Goal: Check status: Check status

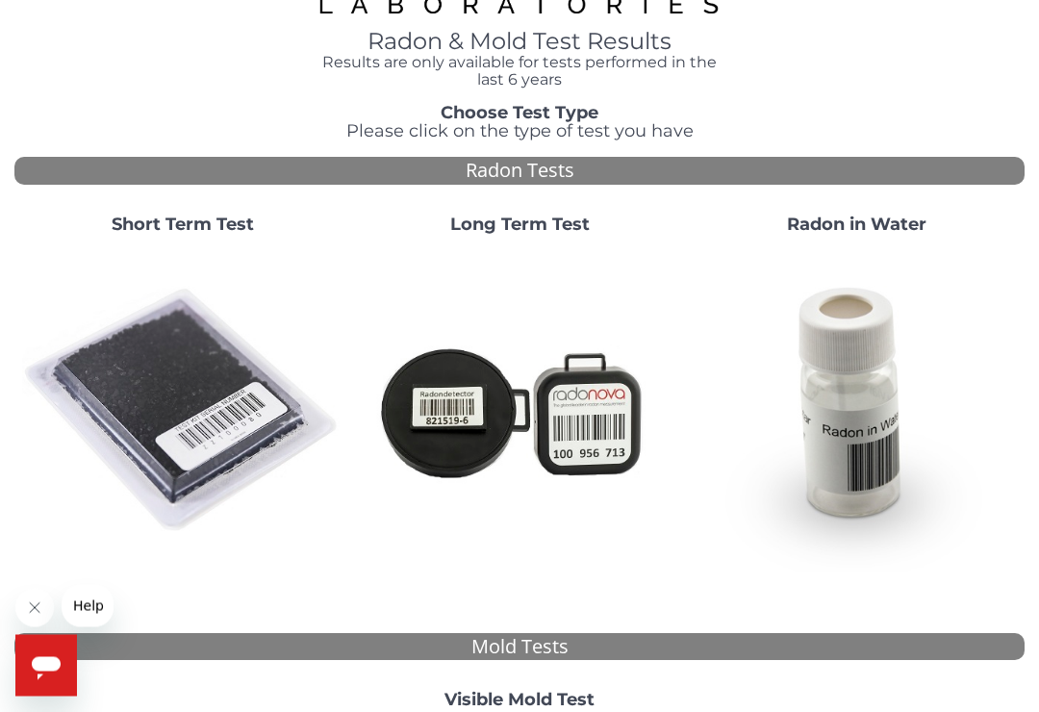
scroll to position [57, 0]
click at [196, 388] on img at bounding box center [182, 410] width 321 height 321
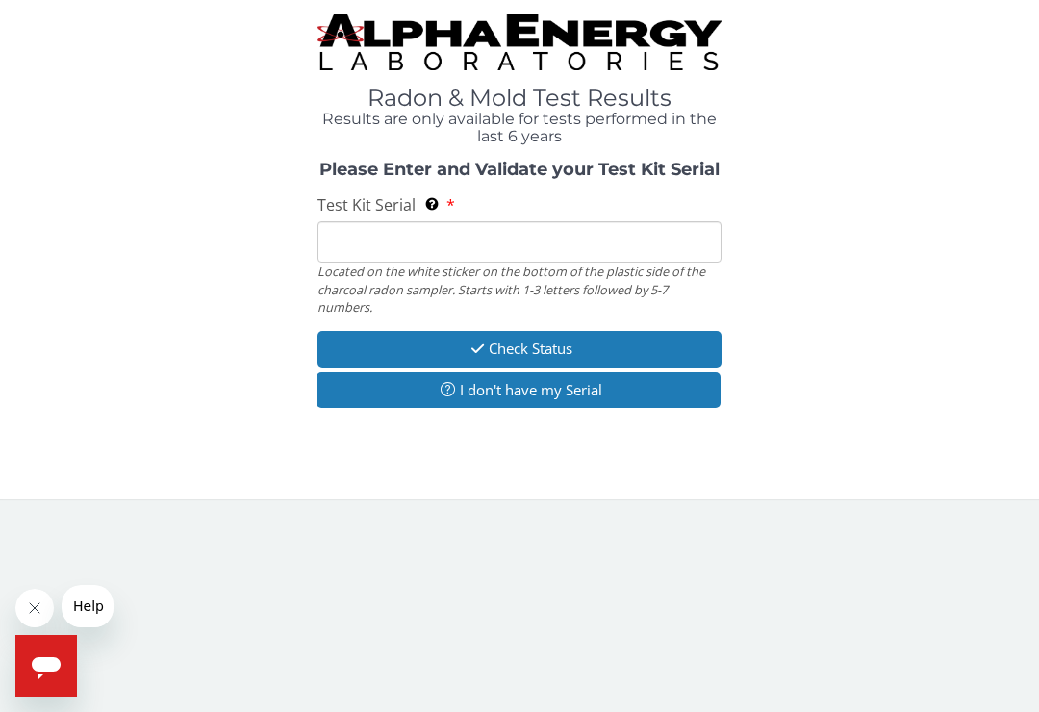
scroll to position [0, 0]
click at [389, 242] on input "Test Kit Serial Located on the white sticker on the bottom of the plastic side …" at bounding box center [520, 241] width 404 height 41
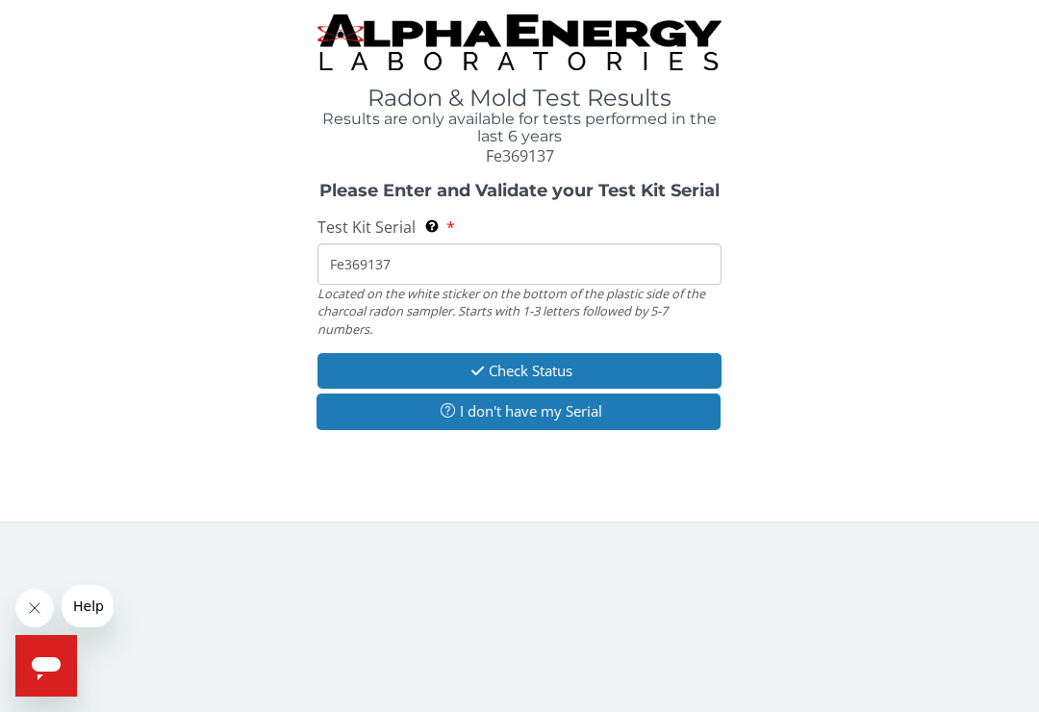
type input "Fe369137"
click at [537, 358] on button "Check Status" at bounding box center [520, 371] width 404 height 36
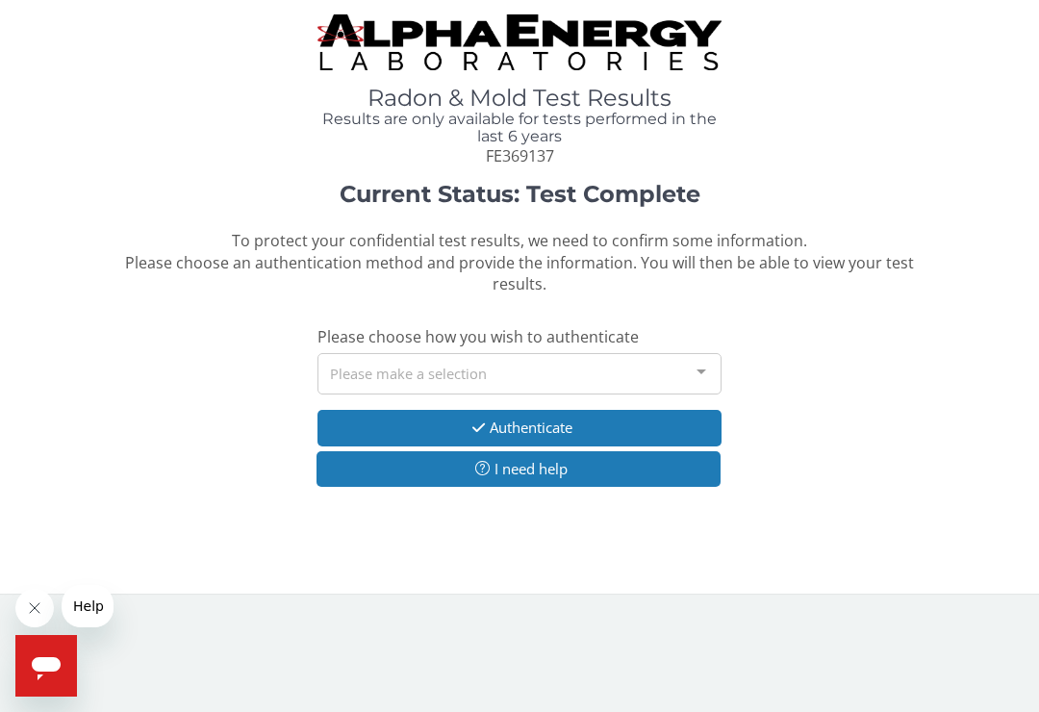
click at [697, 358] on div at bounding box center [701, 372] width 38 height 37
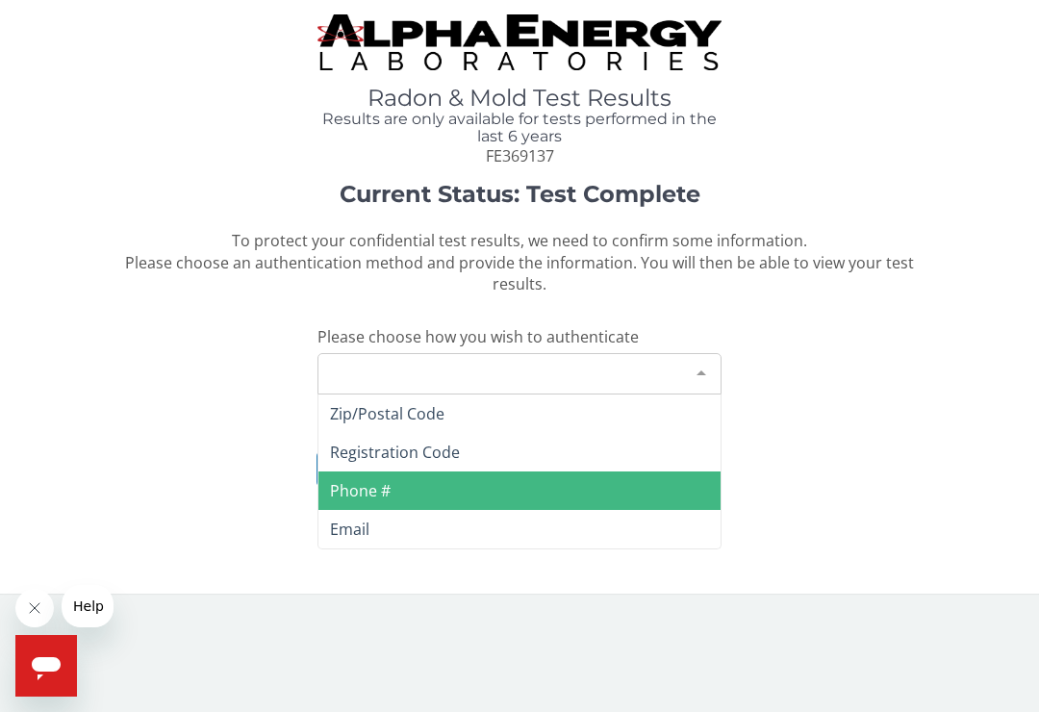
click at [459, 484] on span "Phone #" at bounding box center [520, 491] width 402 height 38
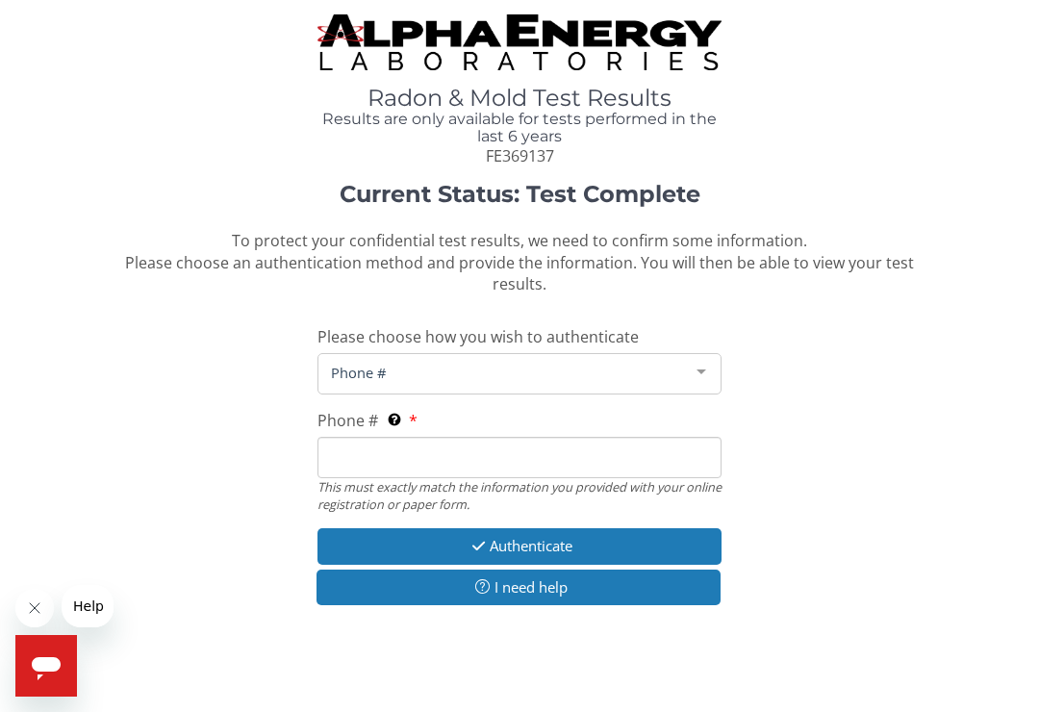
click at [433, 362] on span "Phone #" at bounding box center [504, 372] width 356 height 21
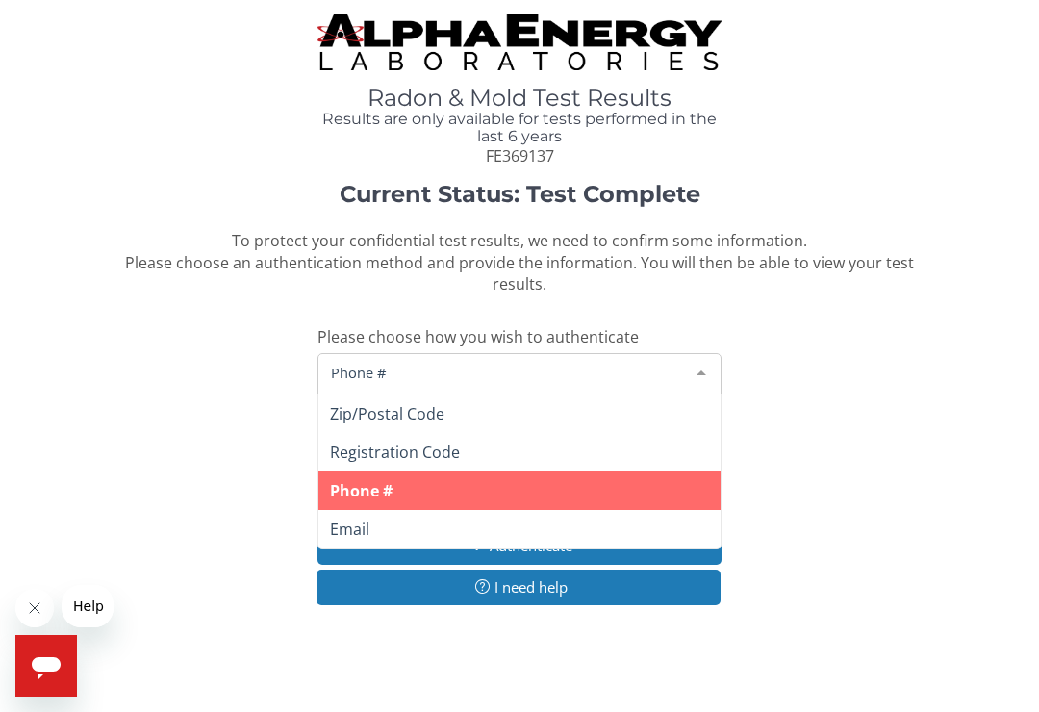
click at [405, 490] on span "Phone #" at bounding box center [520, 491] width 402 height 38
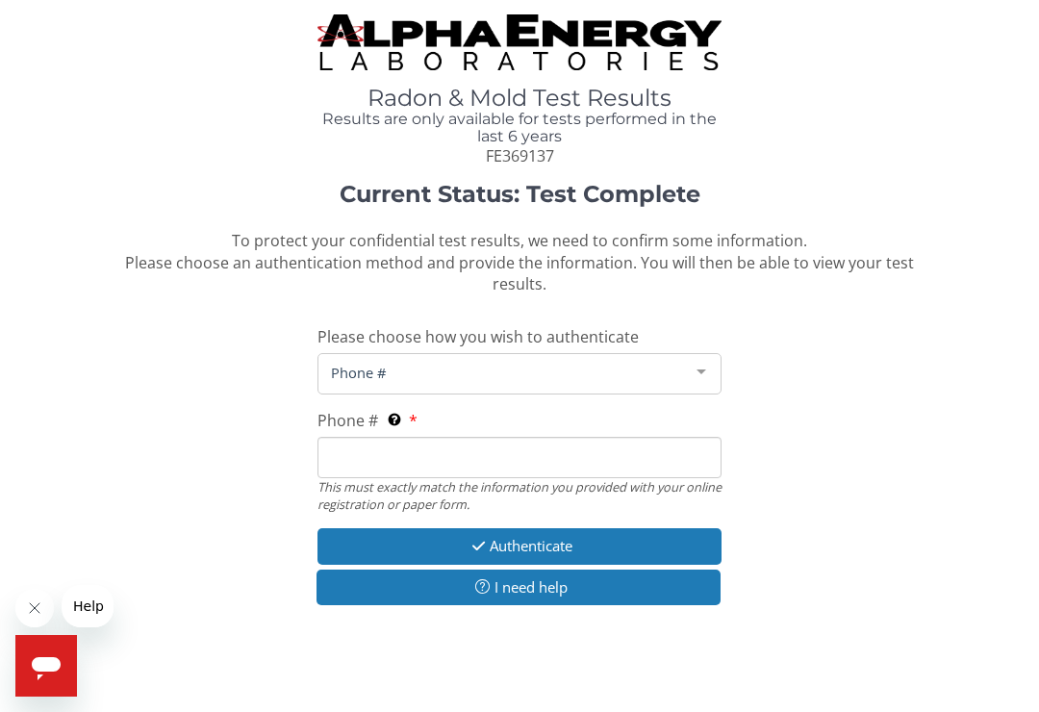
click at [413, 440] on input "Phone # This must exactly match the information you provided with your online r…" at bounding box center [520, 457] width 404 height 41
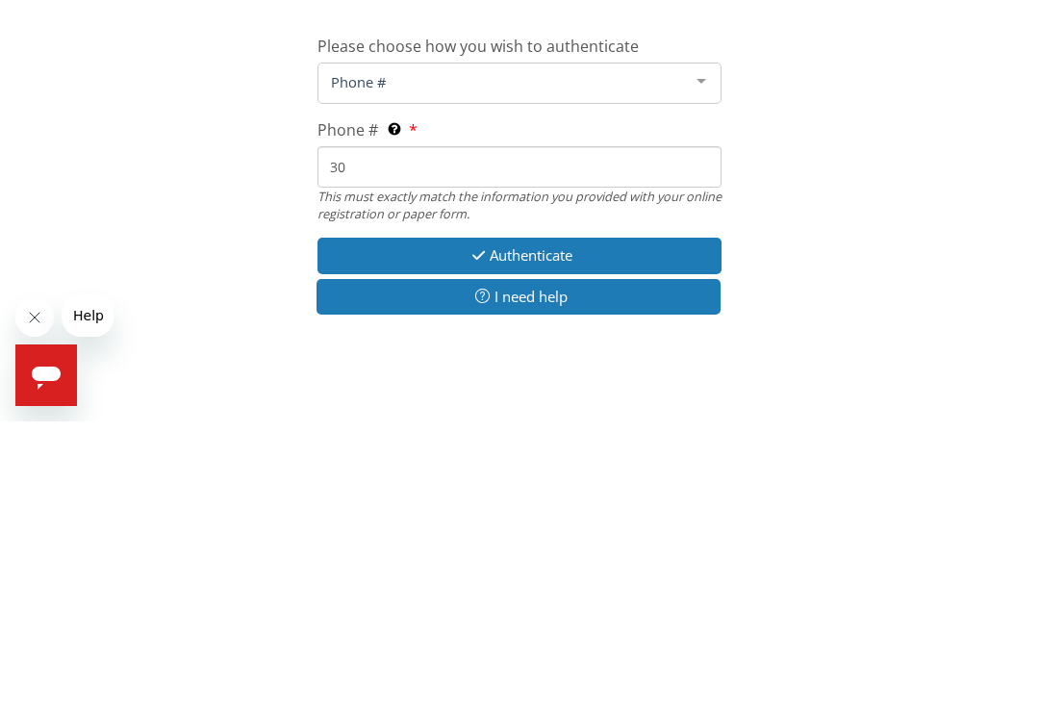
type input "309"
type input "[PHONE_NUMBER]"
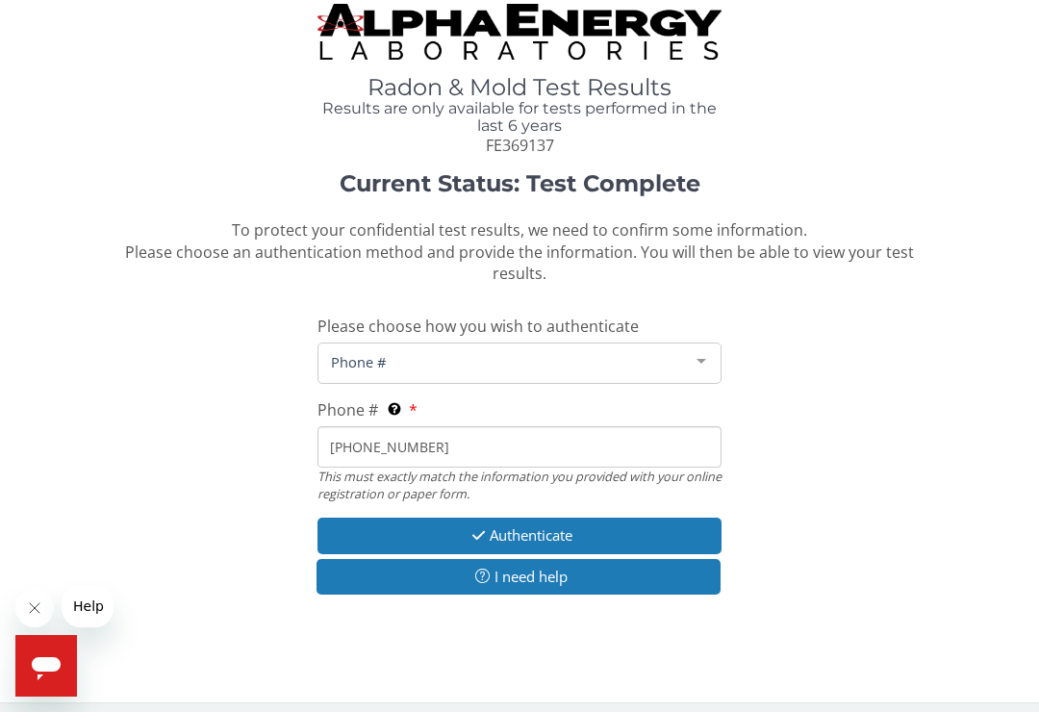
click at [533, 525] on button "Authenticate" at bounding box center [520, 536] width 404 height 36
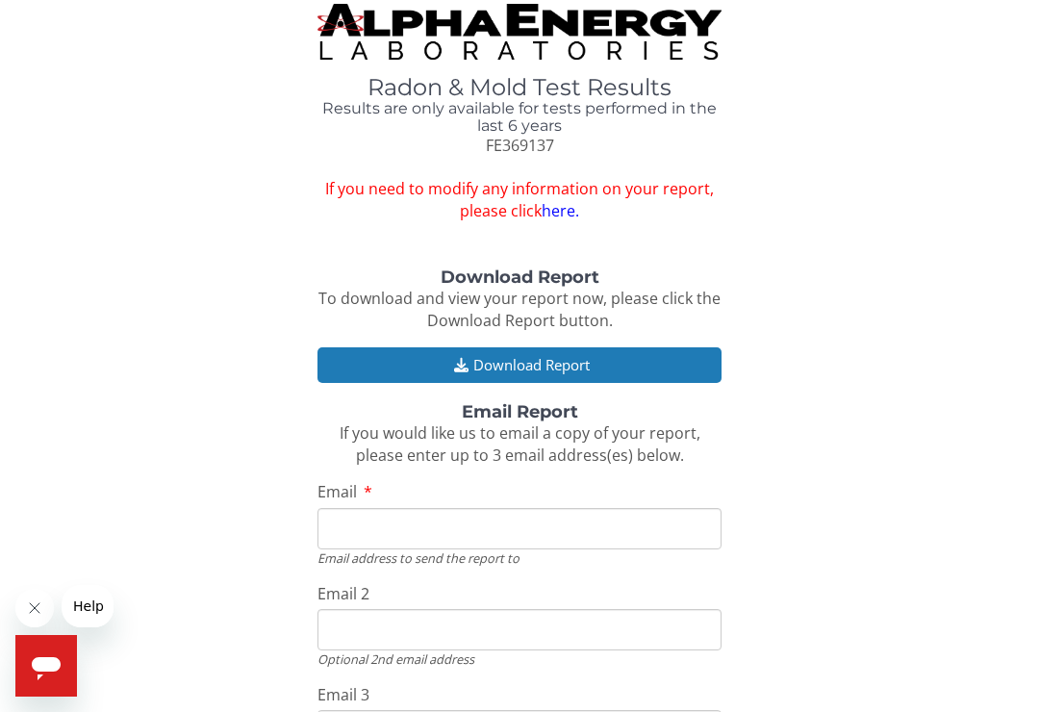
click at [426, 508] on input "Email" at bounding box center [520, 528] width 404 height 41
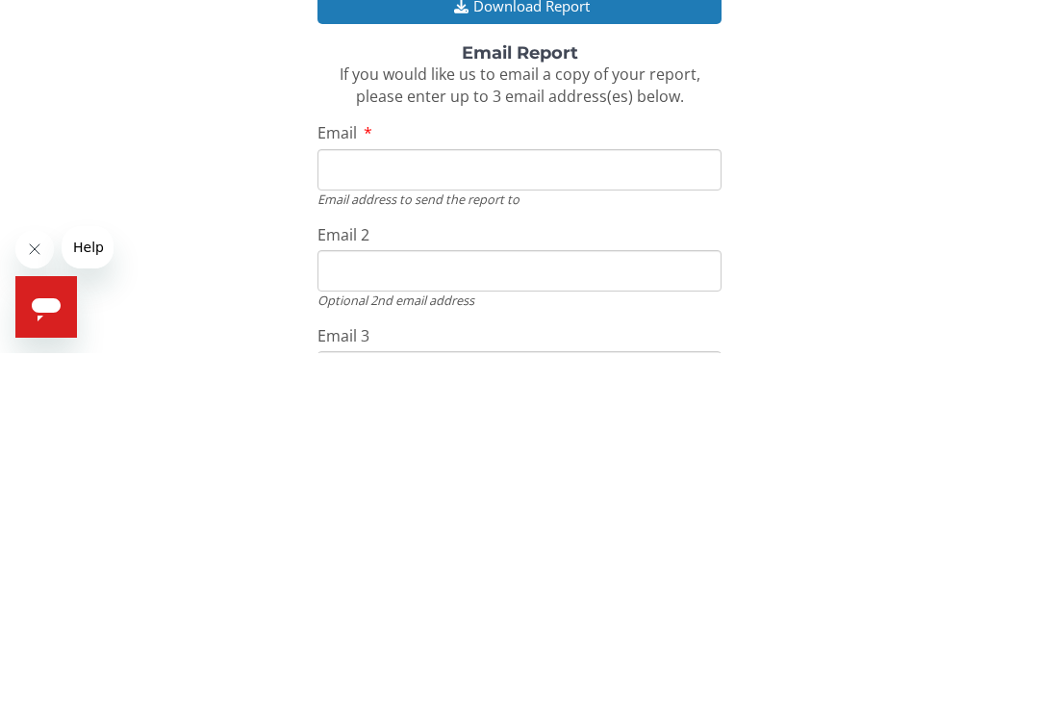
type input "[EMAIL_ADDRESS][DOMAIN_NAME]"
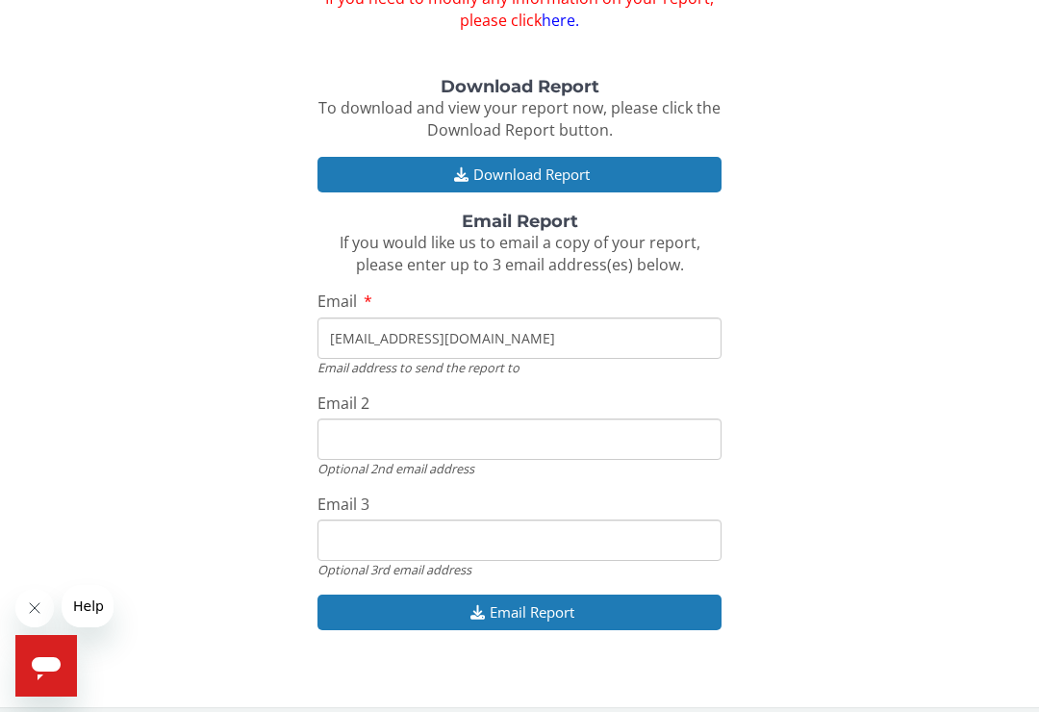
click at [507, 602] on button "Email Report" at bounding box center [520, 613] width 404 height 36
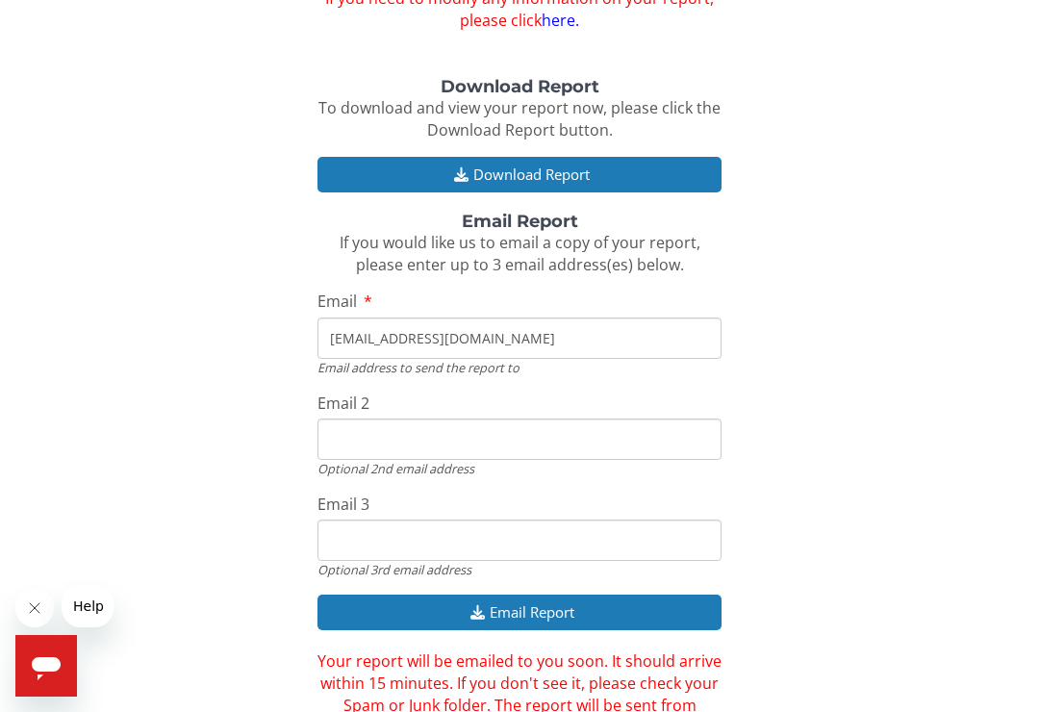
click at [494, 160] on button "Download Report" at bounding box center [520, 175] width 404 height 36
